Goal: Find specific page/section: Find specific page/section

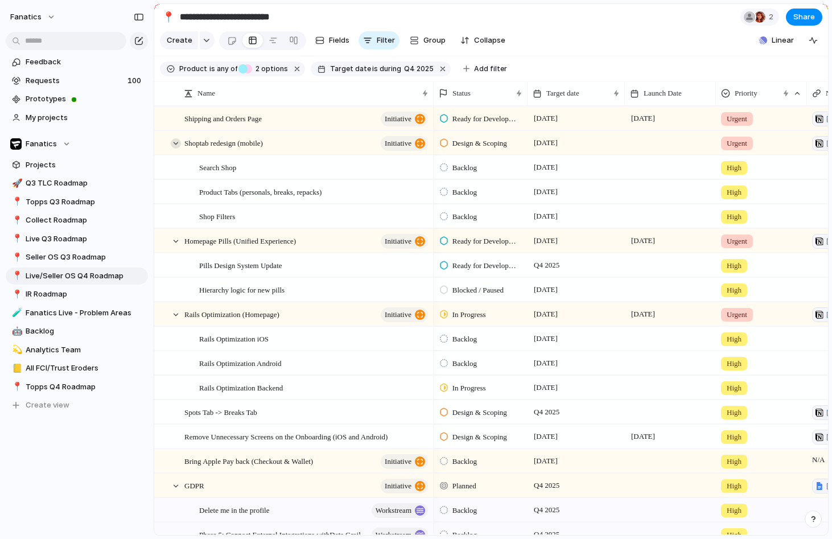
click at [177, 144] on div at bounding box center [176, 143] width 10 height 10
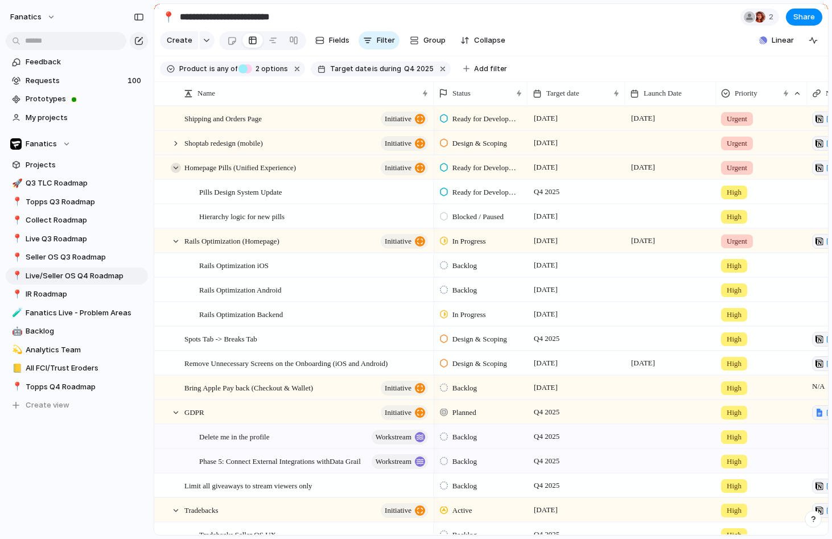
click at [177, 168] on div at bounding box center [176, 168] width 10 height 10
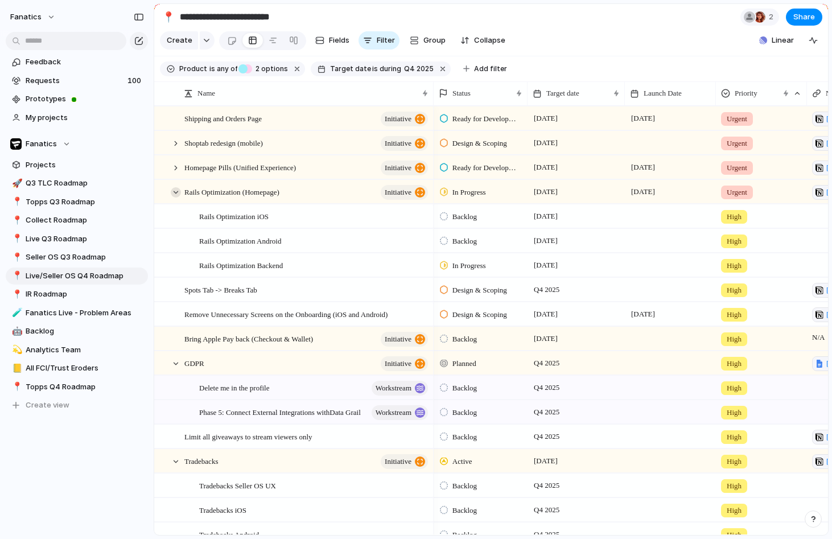
click at [177, 191] on div at bounding box center [176, 192] width 10 height 10
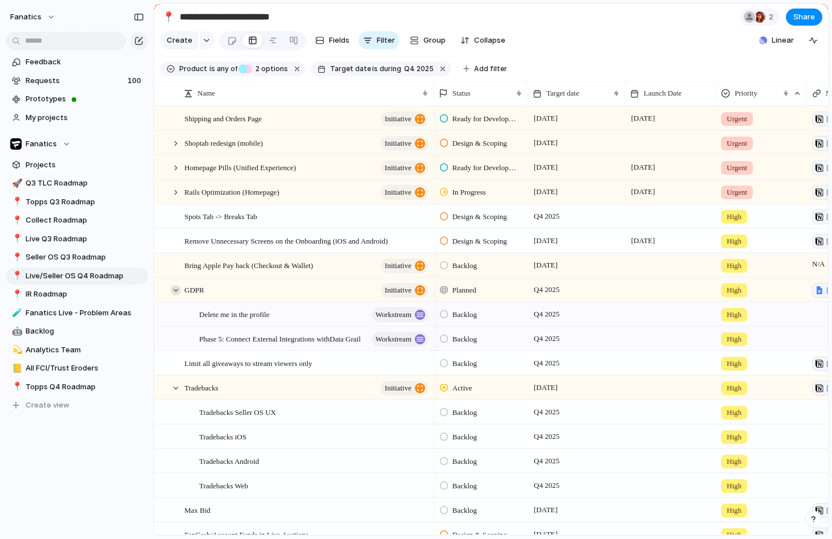
click at [175, 291] on div at bounding box center [176, 290] width 10 height 10
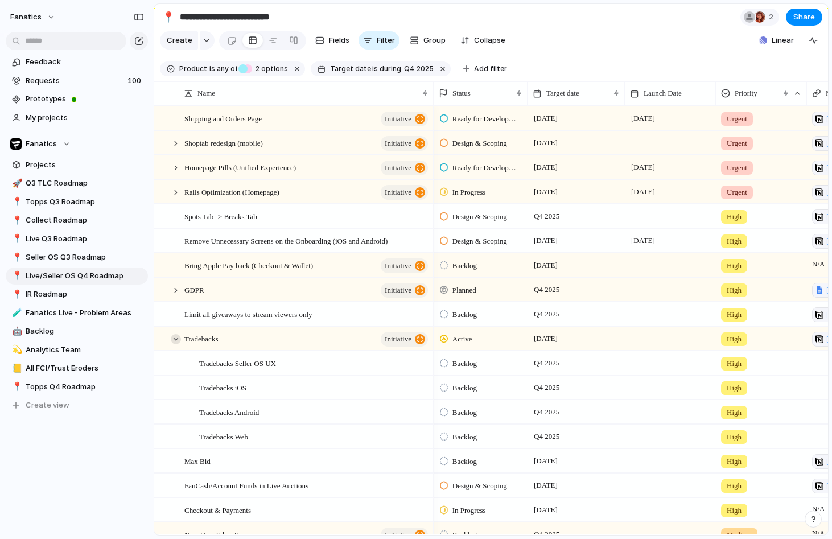
click at [175, 338] on div at bounding box center [176, 339] width 10 height 10
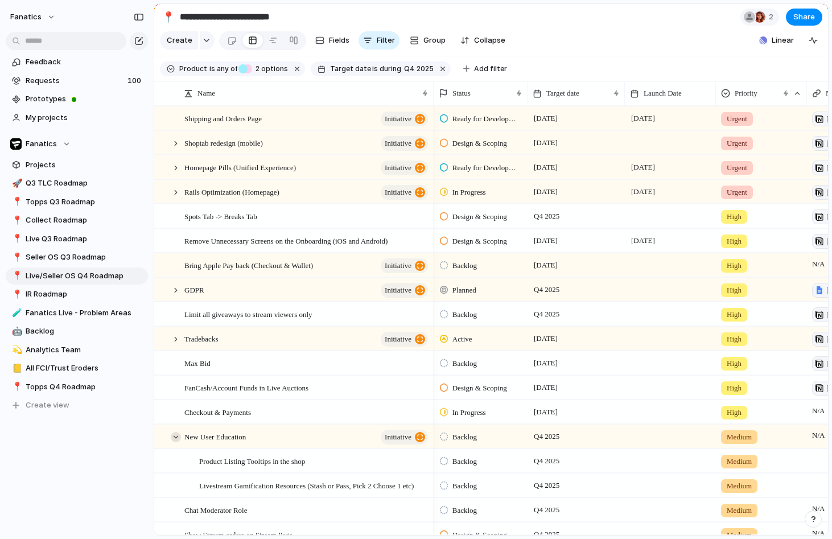
click at [179, 436] on div at bounding box center [176, 437] width 10 height 10
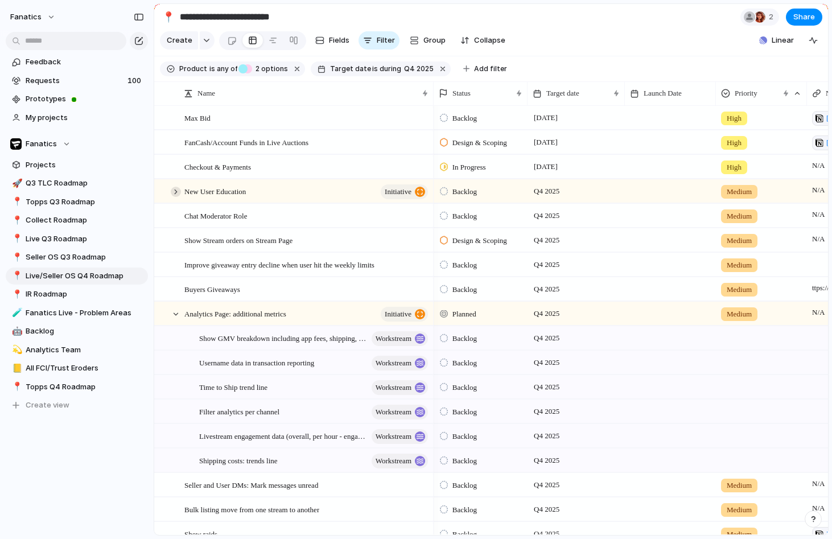
scroll to position [282, 0]
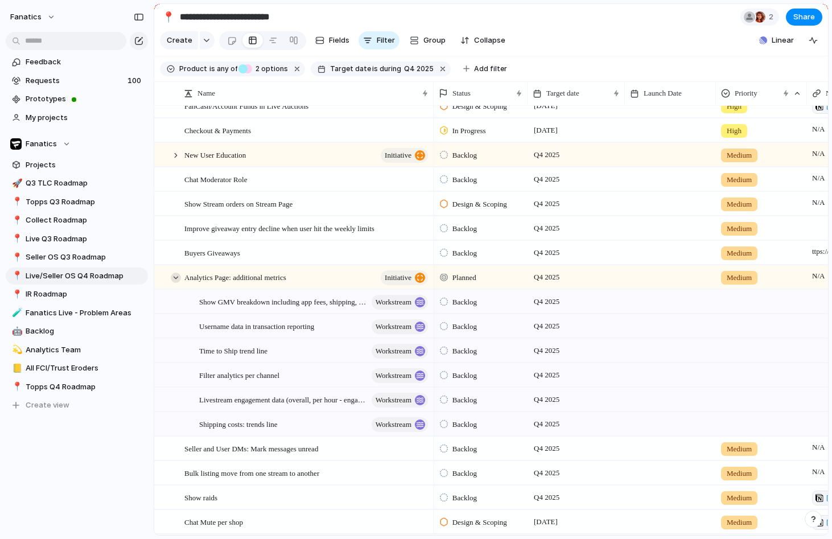
click at [177, 277] on div at bounding box center [176, 277] width 10 height 10
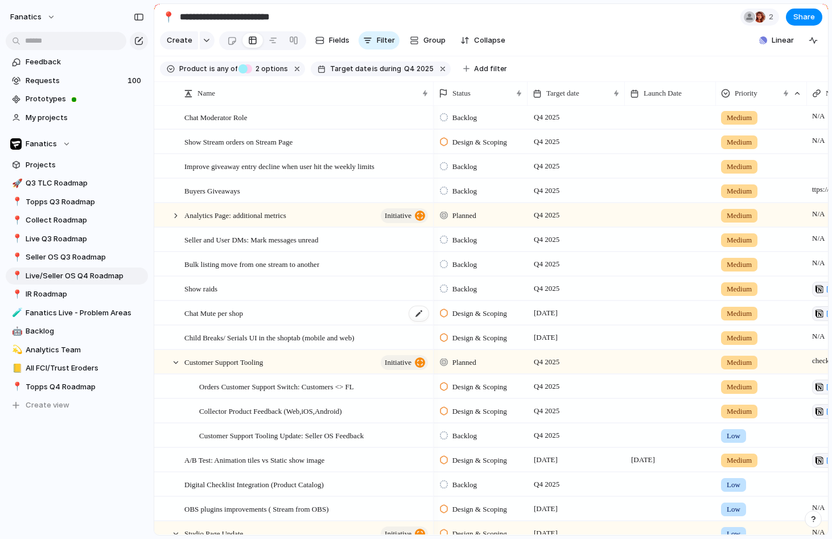
scroll to position [0, 1]
click at [176, 363] on div at bounding box center [176, 362] width 10 height 10
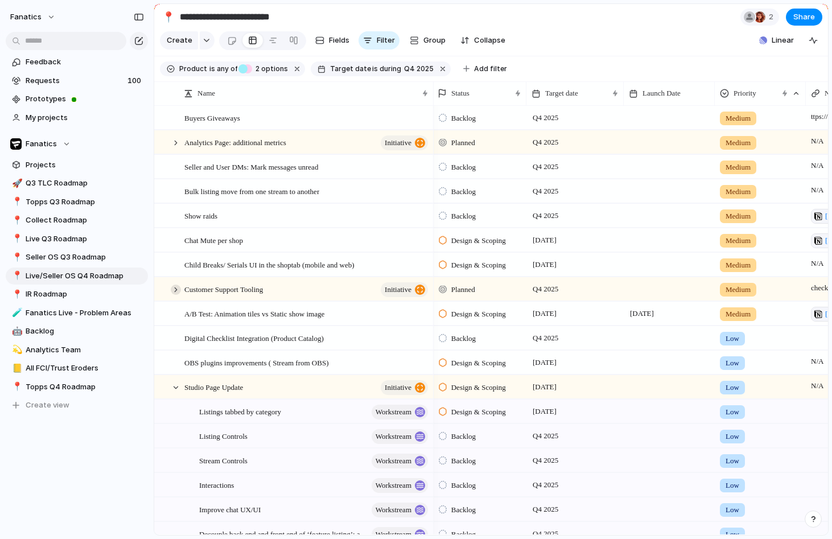
scroll to position [0, 2]
click at [173, 385] on div at bounding box center [176, 387] width 10 height 10
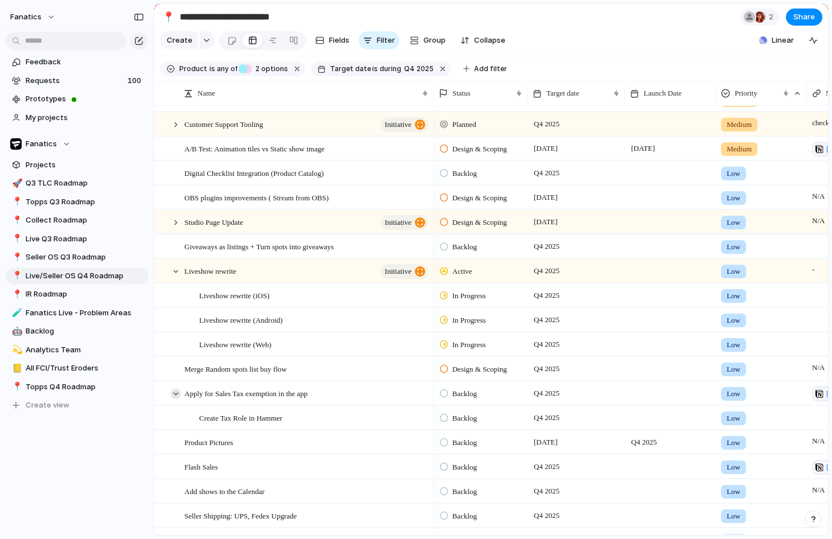
click at [173, 394] on div at bounding box center [176, 393] width 10 height 10
